Goal: Contribute content: Add original content to the website for others to see

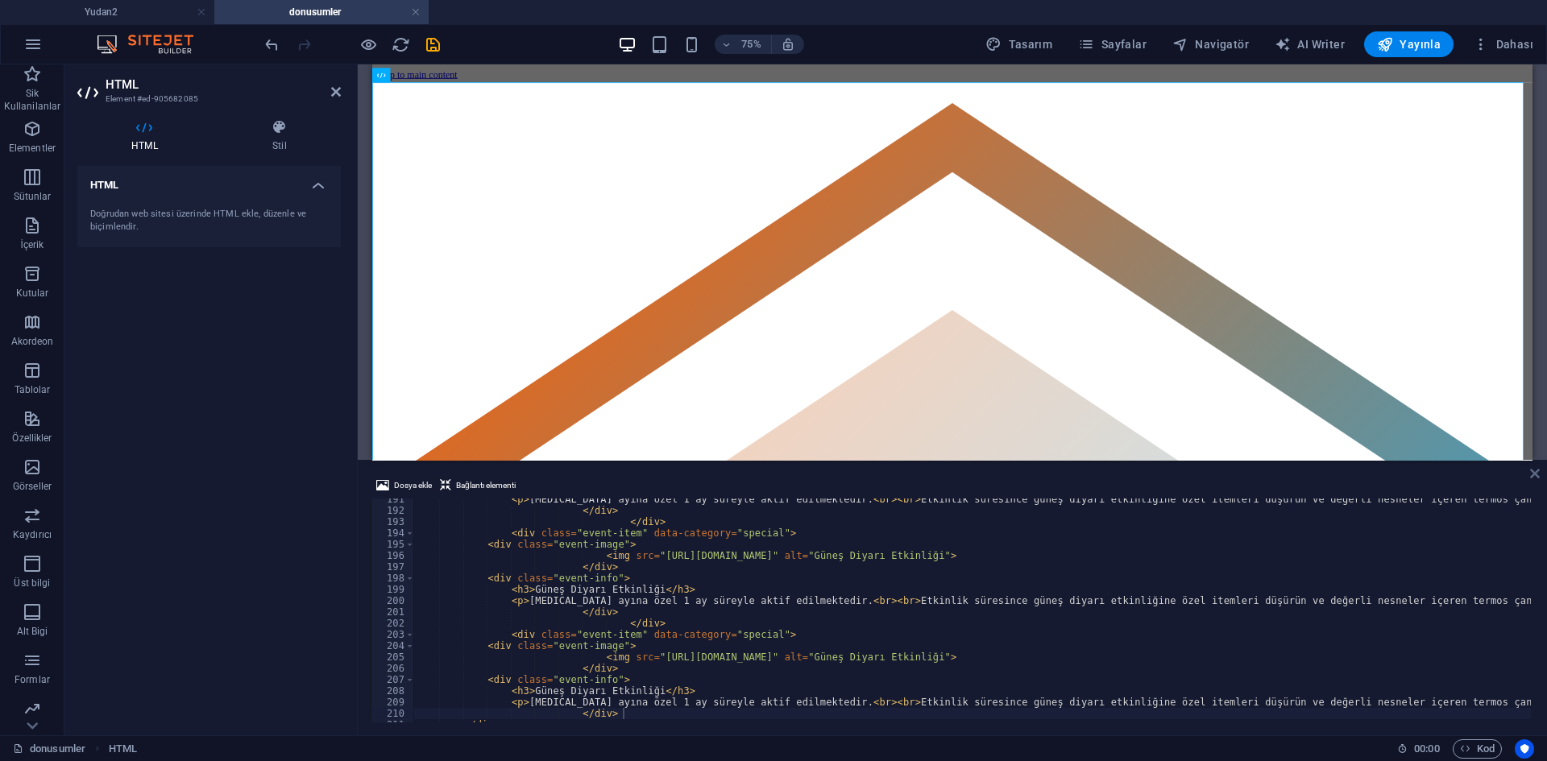
click at [1538, 477] on icon at bounding box center [1535, 473] width 10 height 13
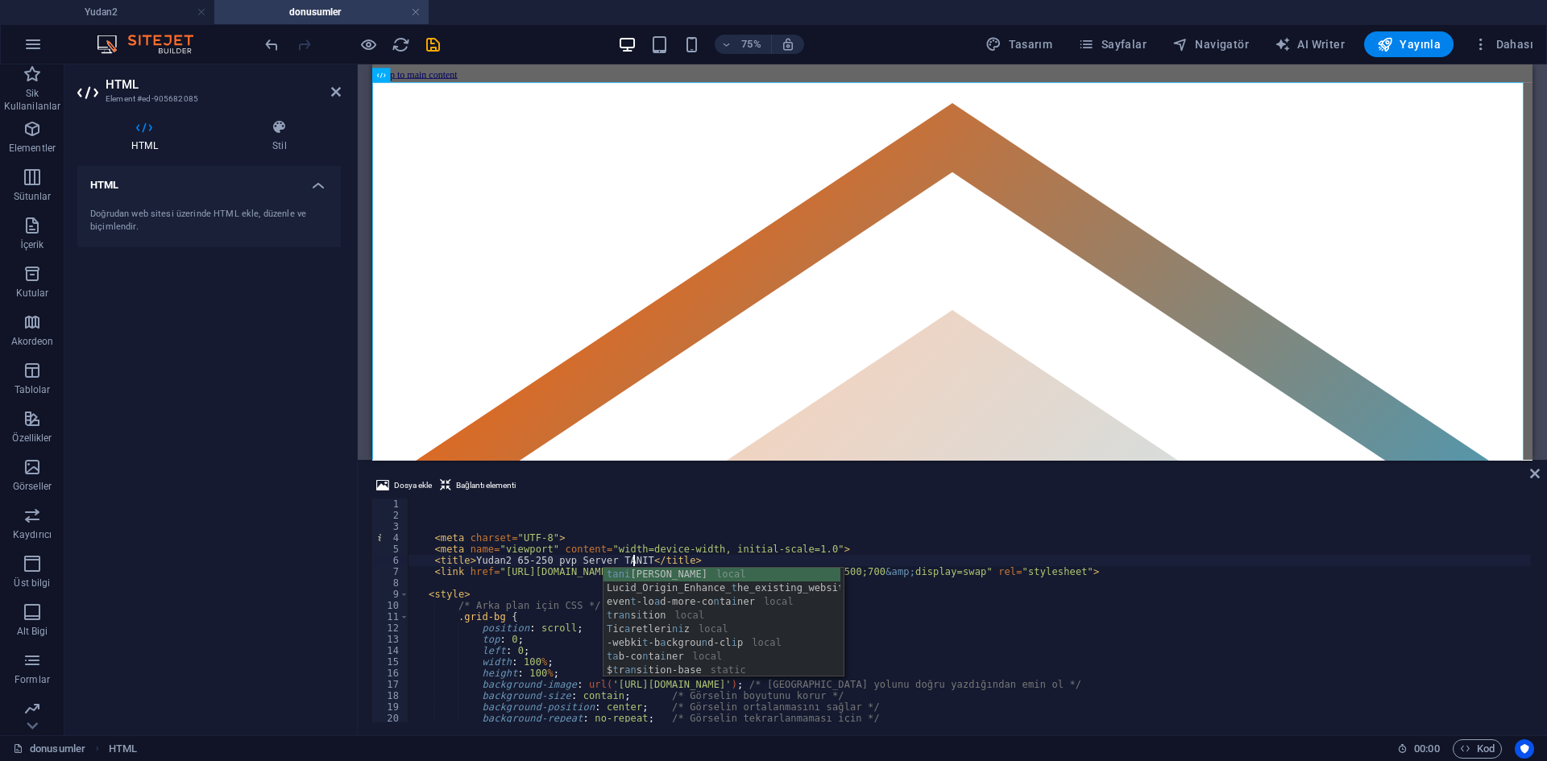
scroll to position [0, 19]
type textarea "<title>Yudan2 65-250 pvp Server TANITIM</title>"
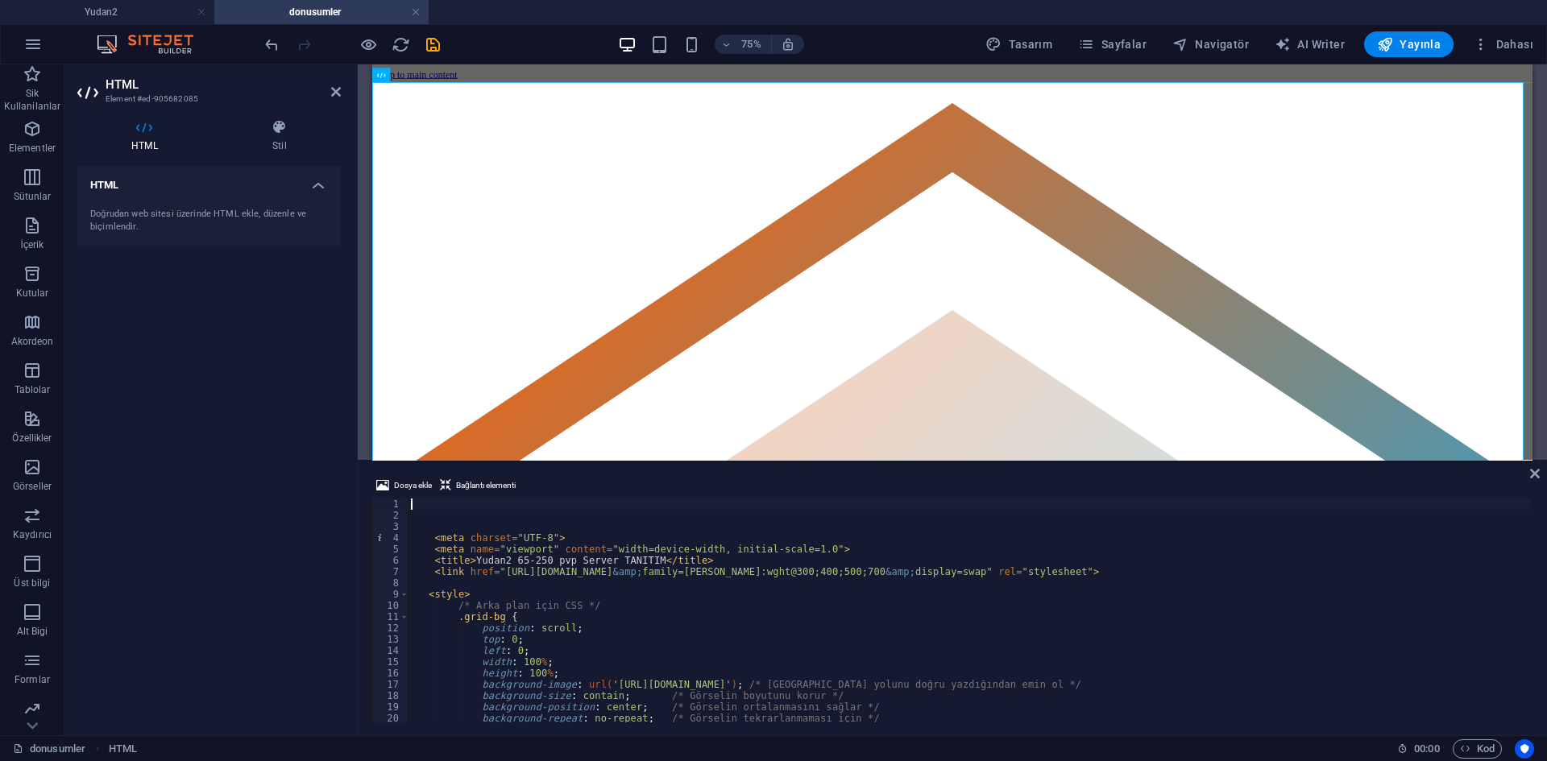
scroll to position [0, 0]
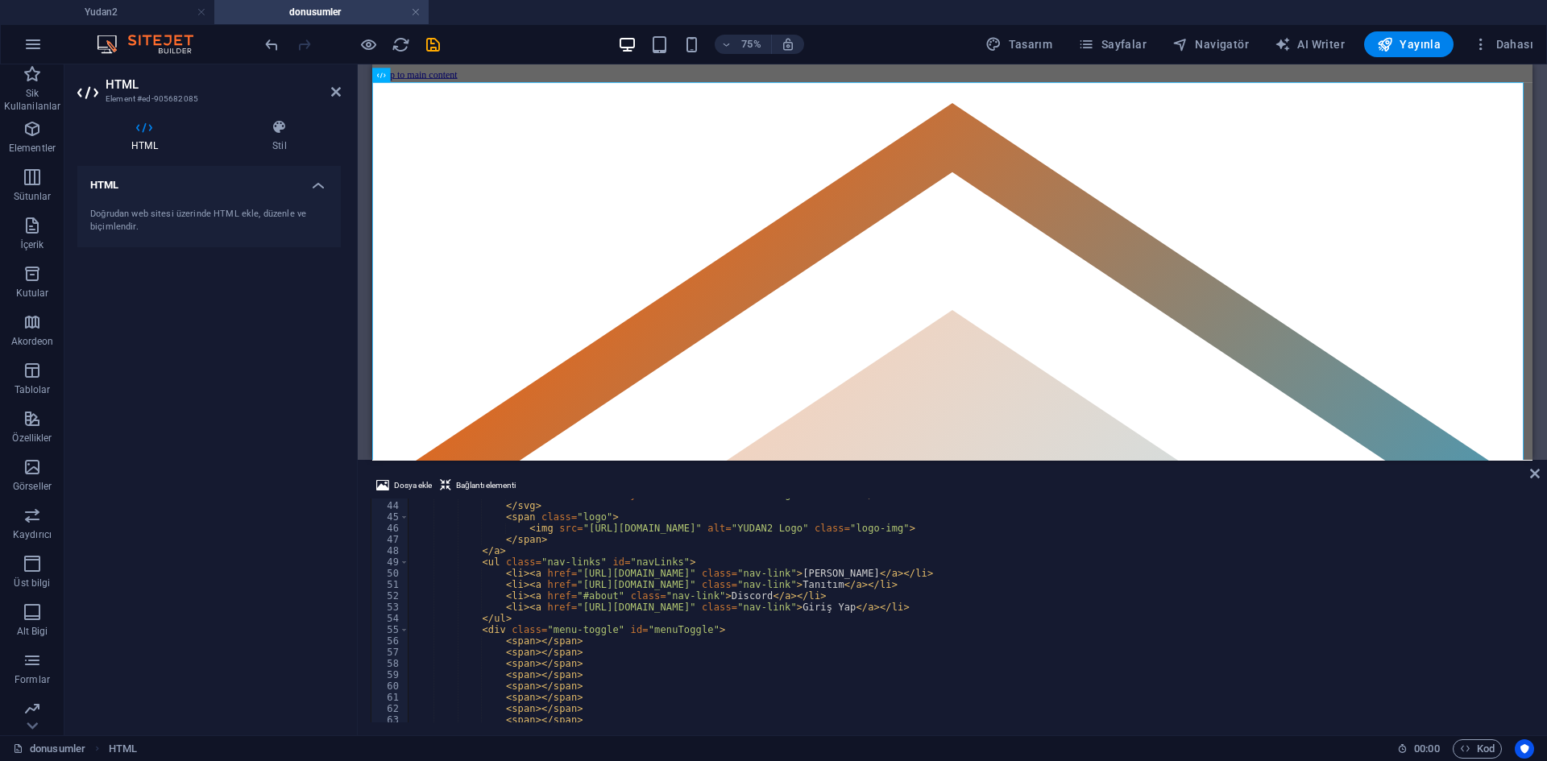
scroll to position [483, 0]
type textarea "<li><a href="[URL][DOMAIN_NAME]" class="nav-link">[PERSON_NAME]</a></li>"
